Goal: Information Seeking & Learning: Learn about a topic

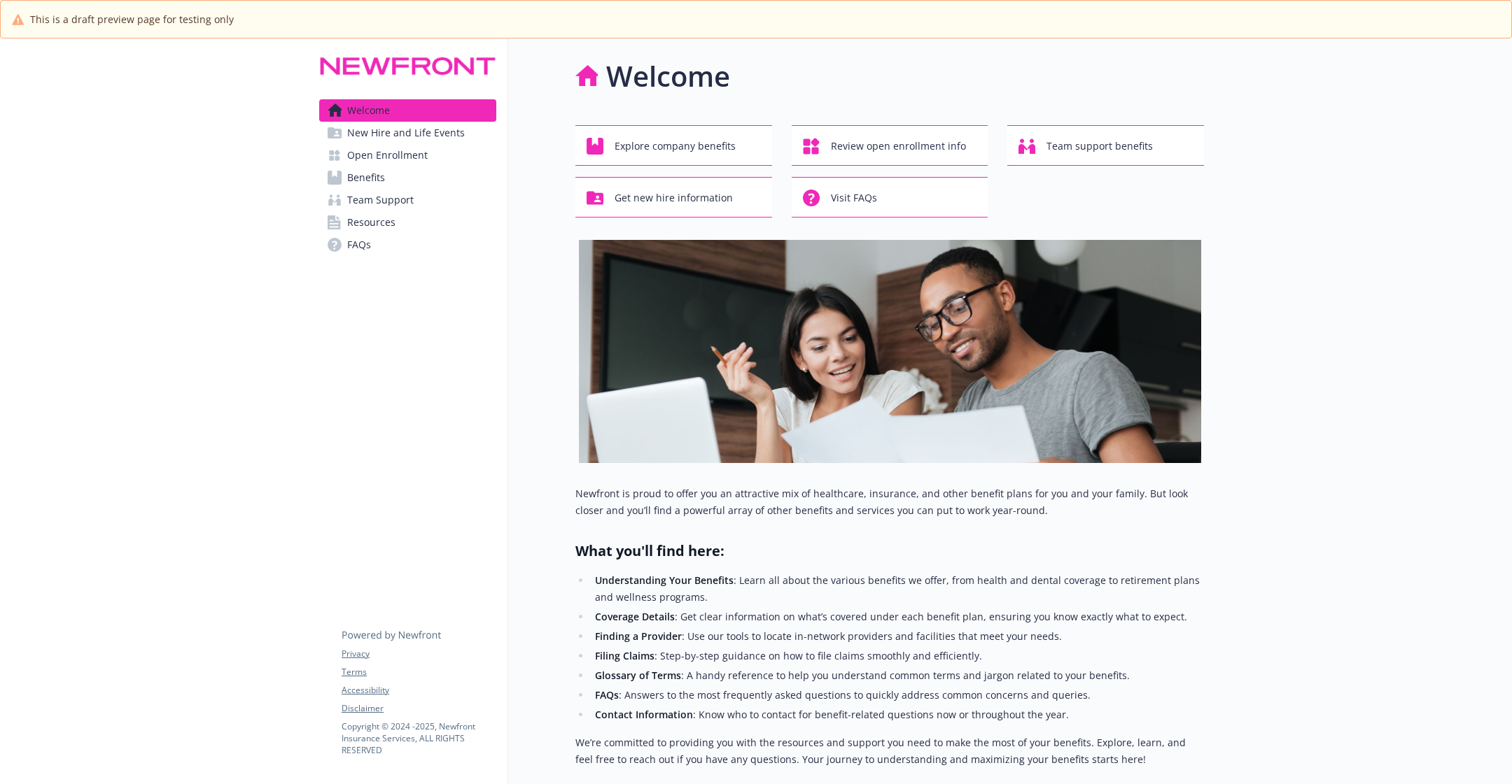
click at [438, 176] on link "Benefits" at bounding box center [408, 178] width 177 height 23
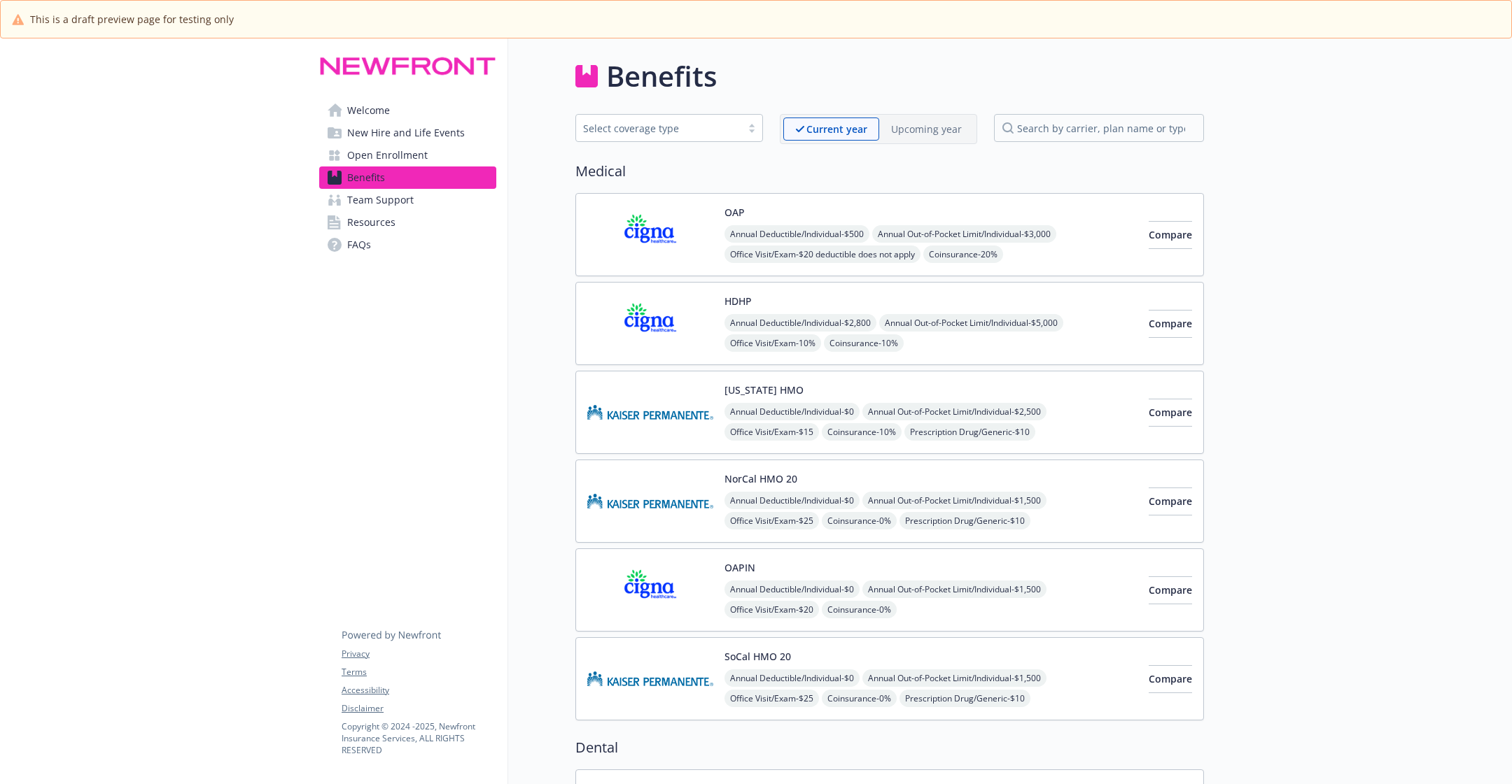
click at [696, 212] on img at bounding box center [650, 234] width 126 height 59
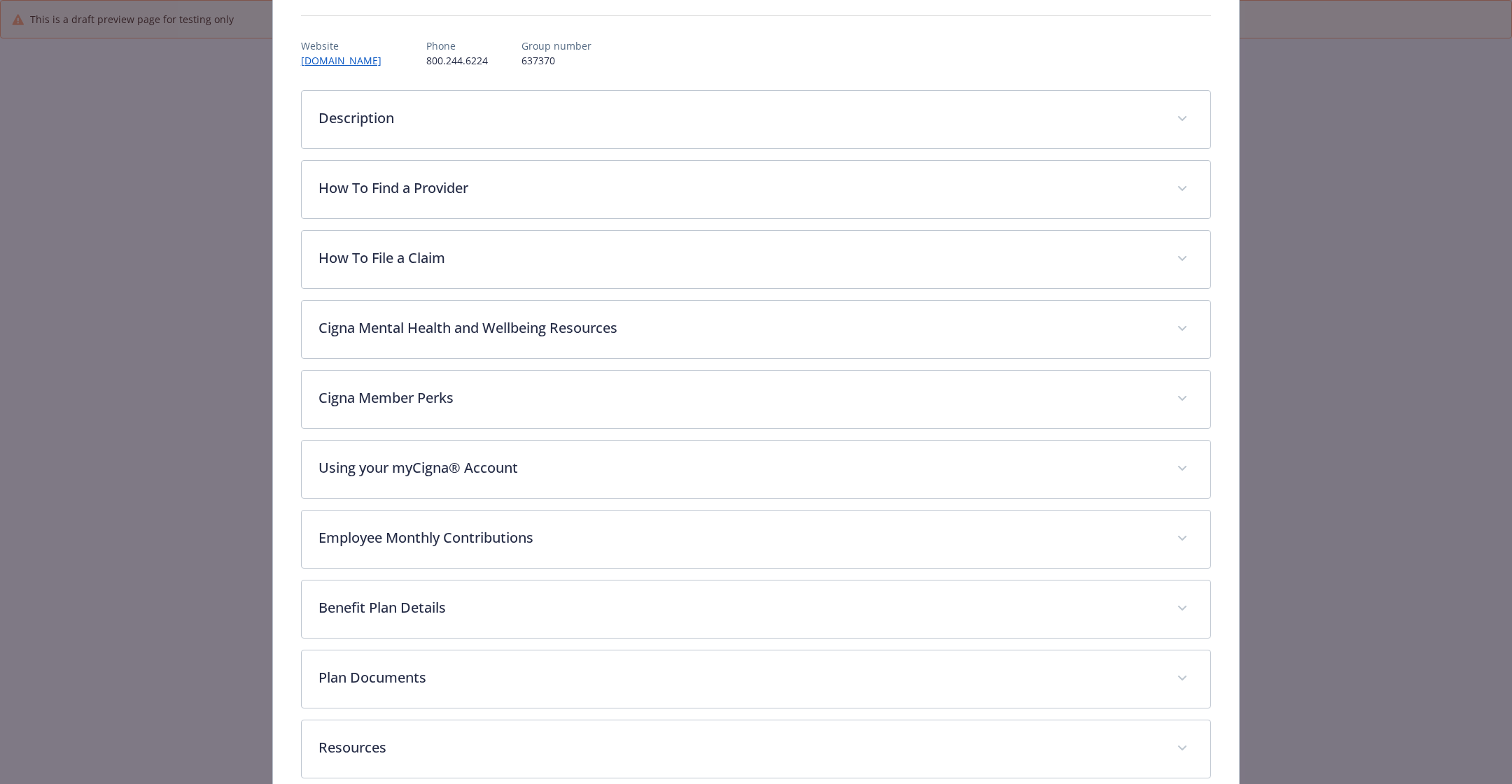
scroll to position [172, 0]
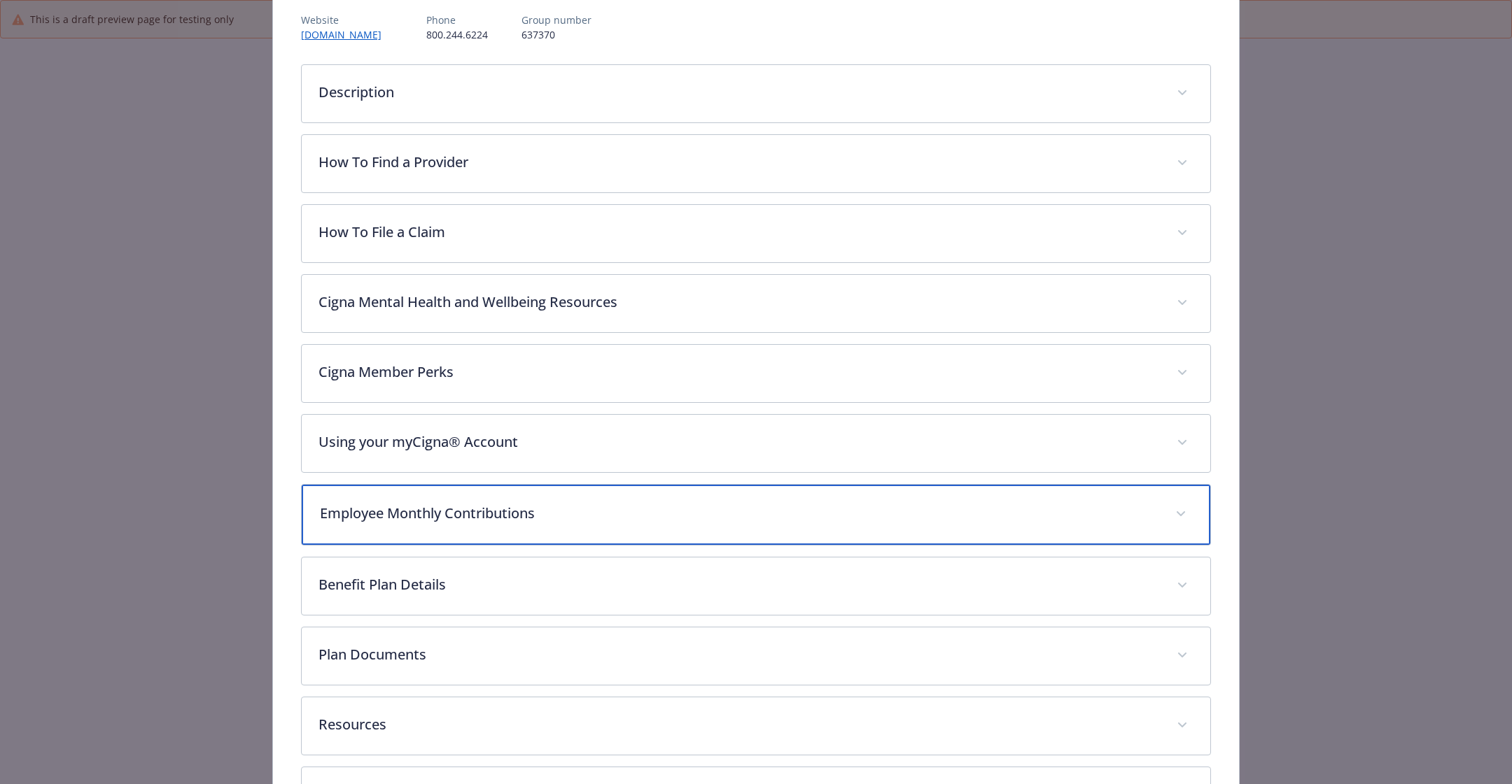
click at [494, 521] on div "Employee Monthly Contributions" at bounding box center [756, 515] width 908 height 60
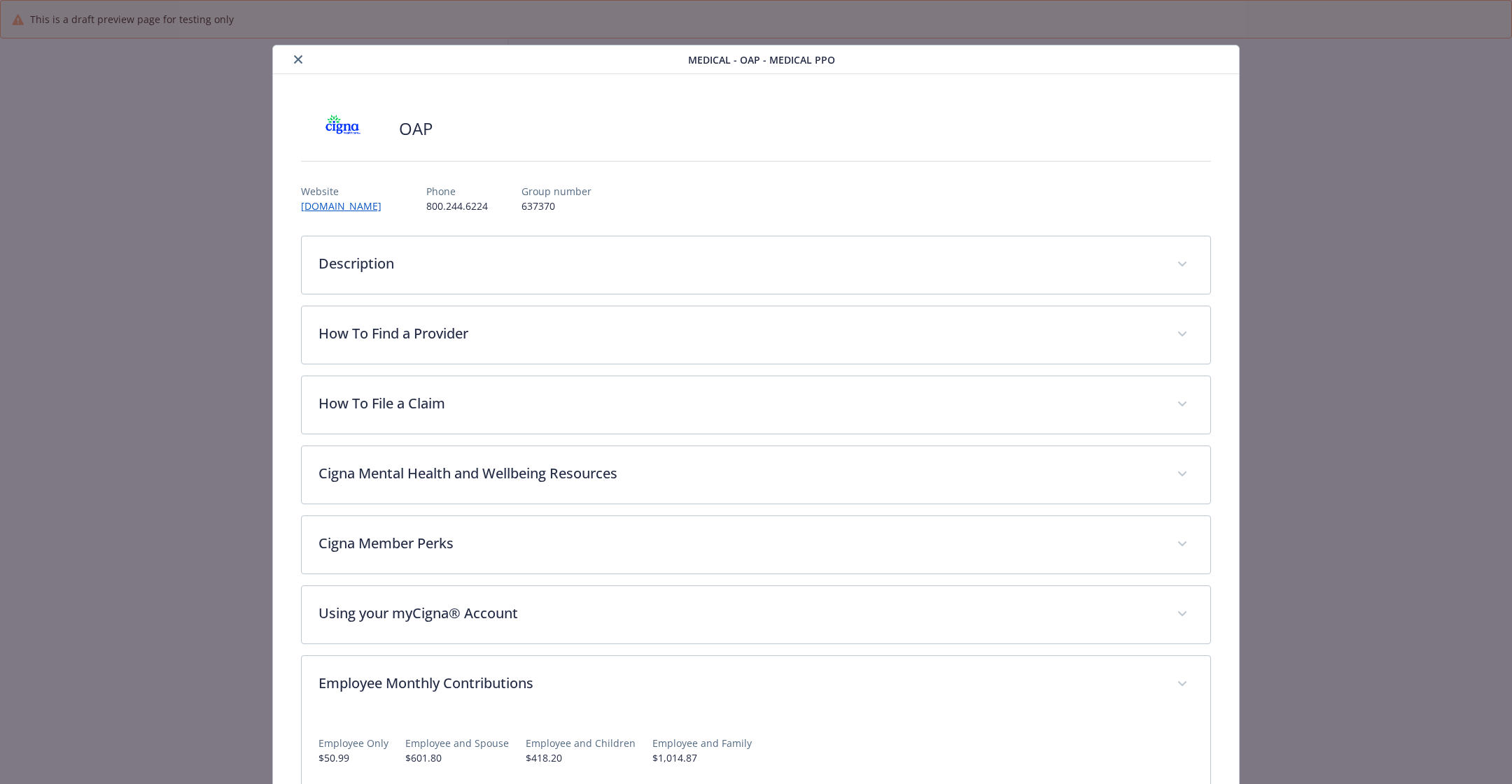
click at [299, 59] on icon "close" at bounding box center [298, 59] width 8 height 8
